Goal: Entertainment & Leisure: Consume media (video, audio)

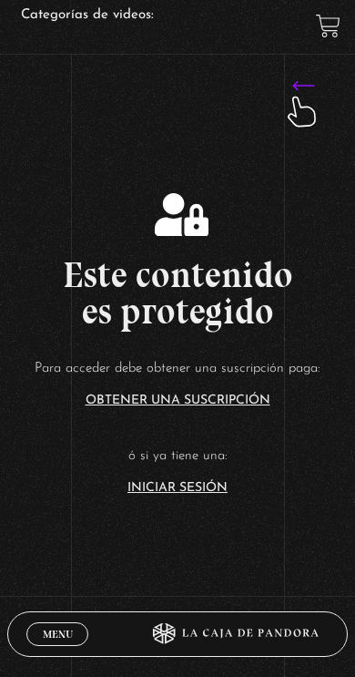
scroll to position [230, 0]
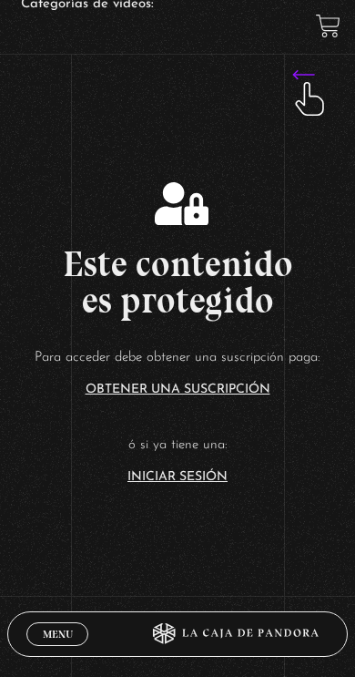
click at [203, 474] on link "Iniciar Sesión" at bounding box center [177, 477] width 100 height 13
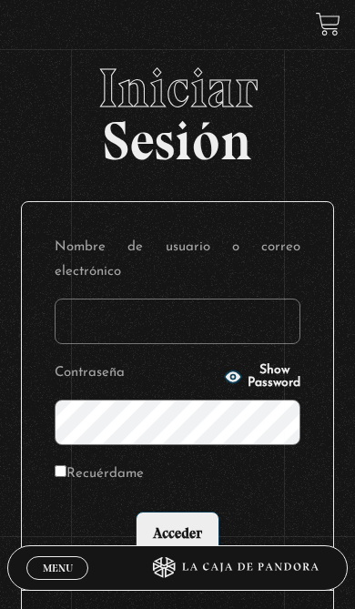
type input "penarandapau7"
click at [199, 512] on input "Acceder" at bounding box center [178, 535] width 84 height 46
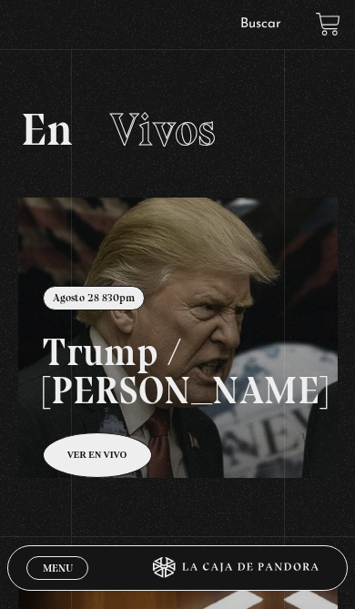
click at [53, 563] on span "Menu" at bounding box center [58, 568] width 30 height 11
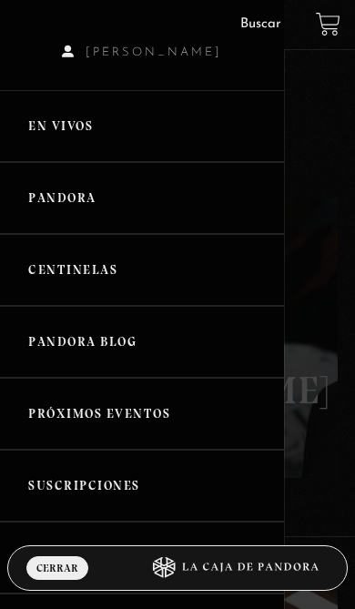
click at [38, 121] on link "En vivos" at bounding box center [142, 126] width 284 height 72
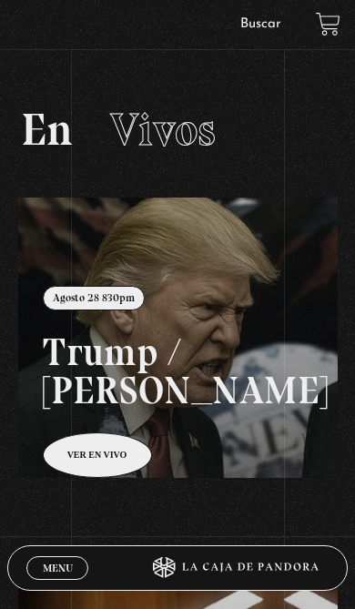
click at [40, 571] on link "Menu Cerrar" at bounding box center [57, 568] width 62 height 24
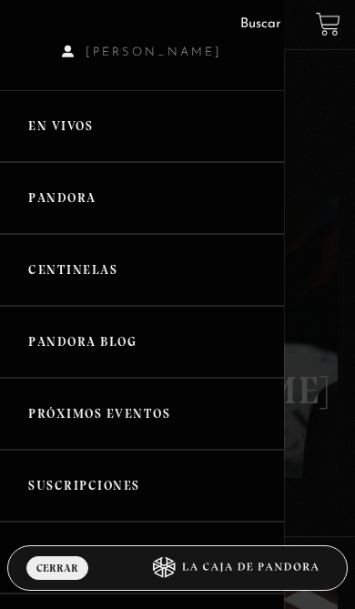
click at [58, 249] on link "Centinelas" at bounding box center [142, 270] width 284 height 72
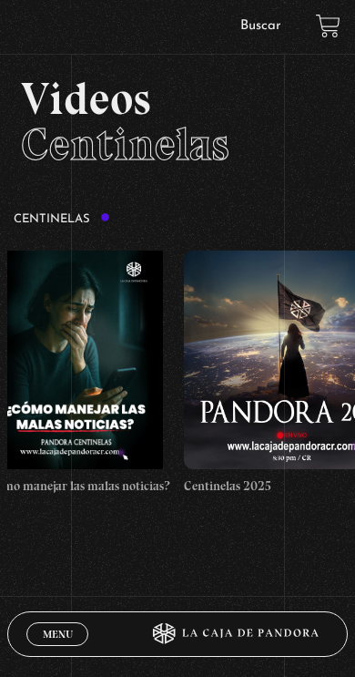
scroll to position [0, 21]
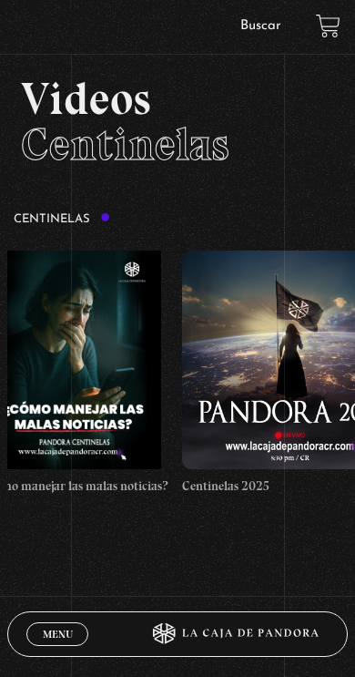
click at [59, 316] on figure at bounding box center [77, 359] width 182 height 219
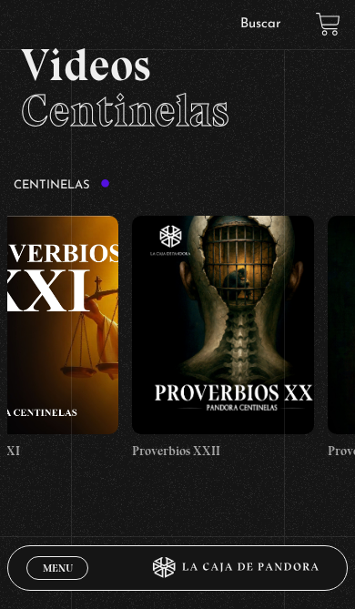
scroll to position [0, 4575]
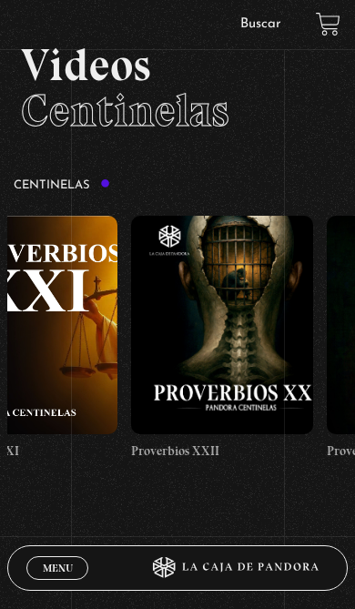
click at [186, 338] on figure at bounding box center [222, 325] width 182 height 219
